Goal: Find specific page/section

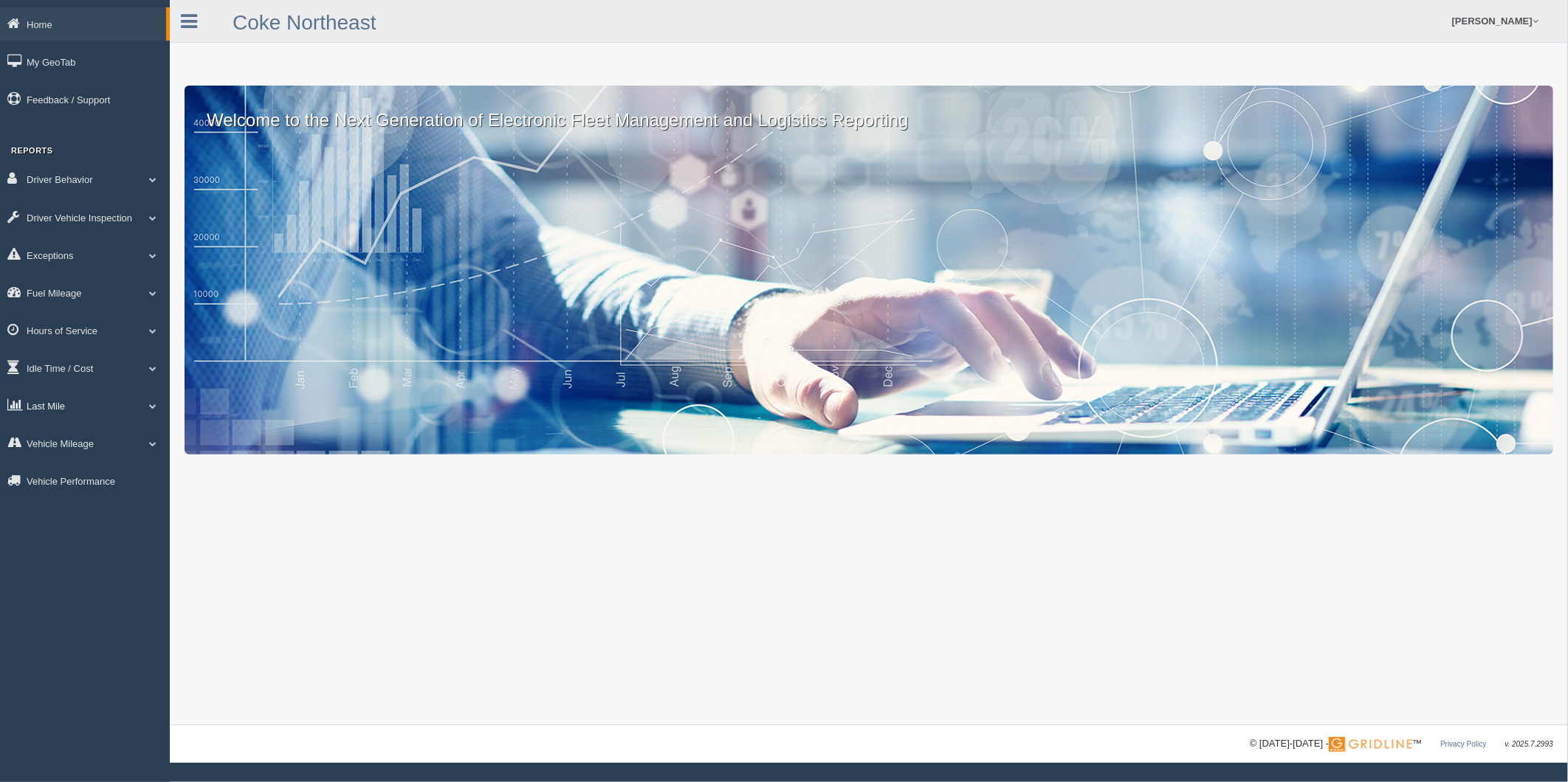
click at [157, 410] on span at bounding box center [153, 406] width 19 height 8
click at [113, 446] on link "Planned Vs Actual" at bounding box center [97, 440] width 140 height 27
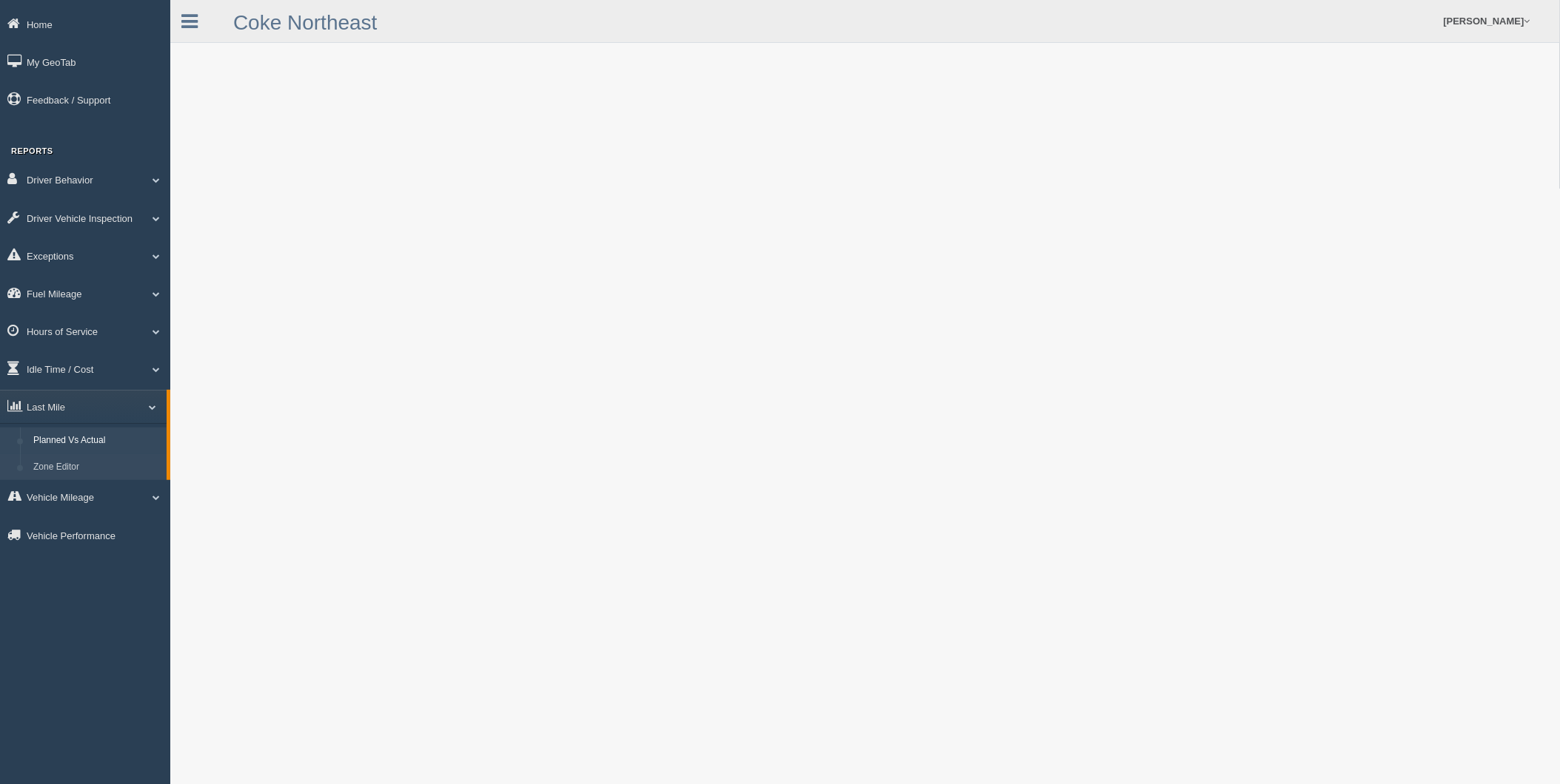
click at [71, 475] on link "Zone Editor" at bounding box center [97, 468] width 140 height 27
